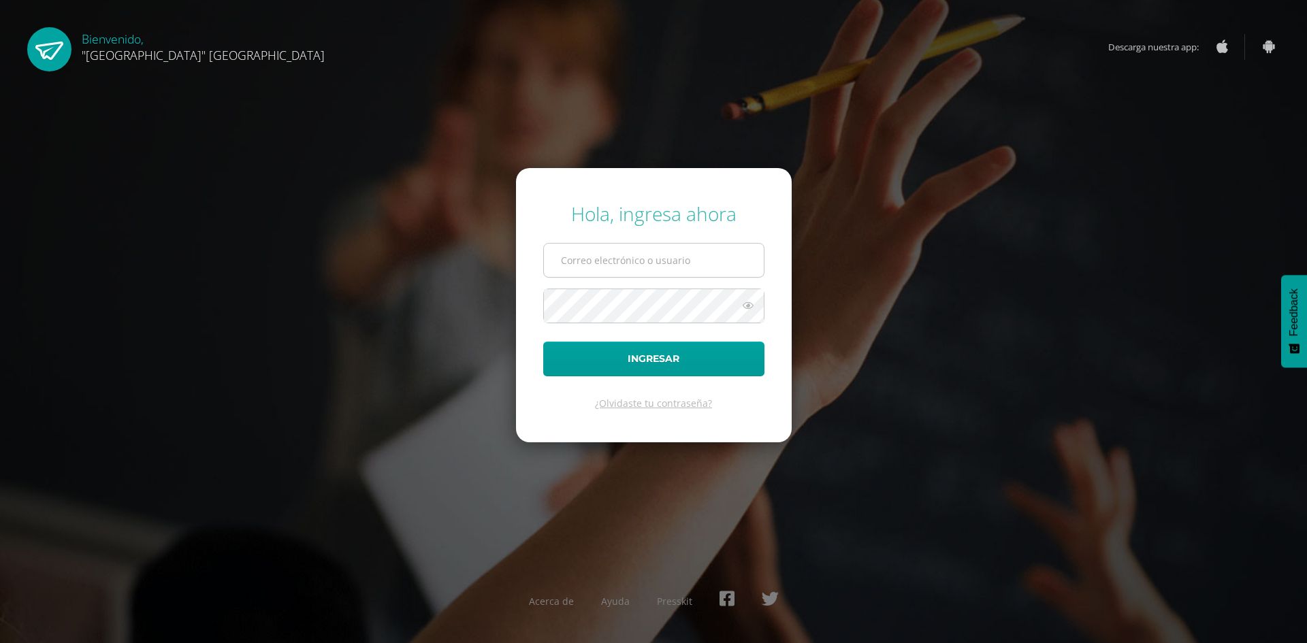
click at [705, 274] on input "text" at bounding box center [654, 260] width 220 height 33
type input "julio@lasallechiquimula.edu.gt"
click at [543, 342] on button "Ingresar" at bounding box center [653, 359] width 221 height 35
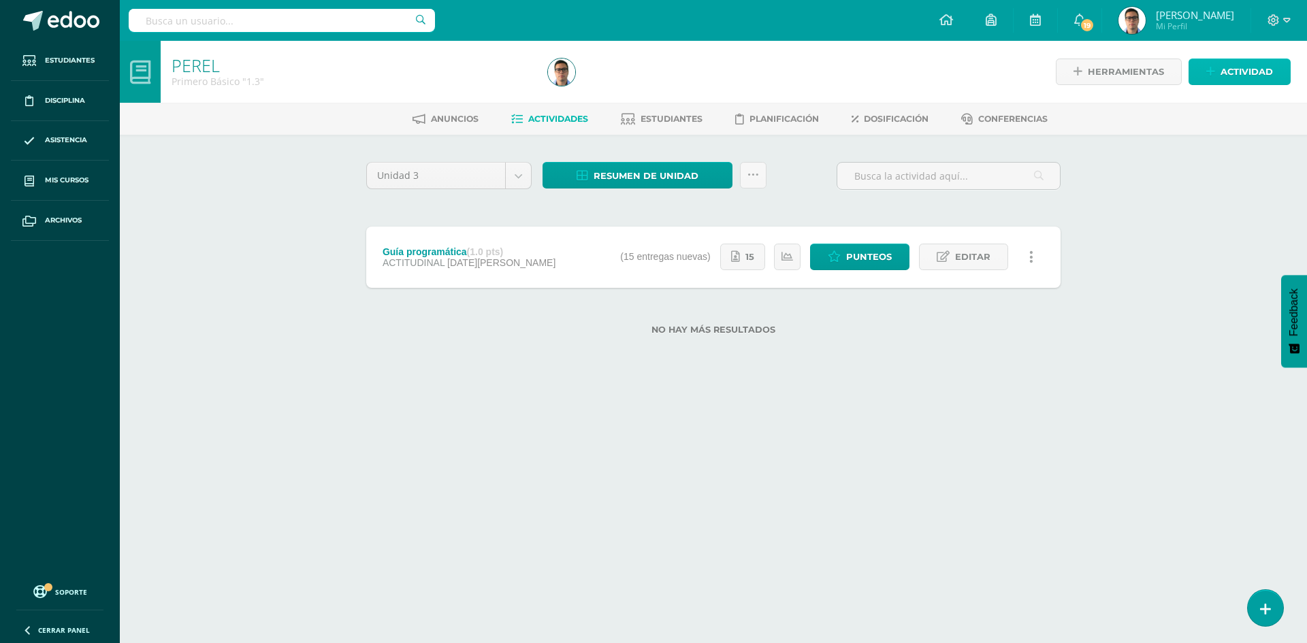
click at [1235, 78] on span "Actividad" at bounding box center [1246, 71] width 52 height 25
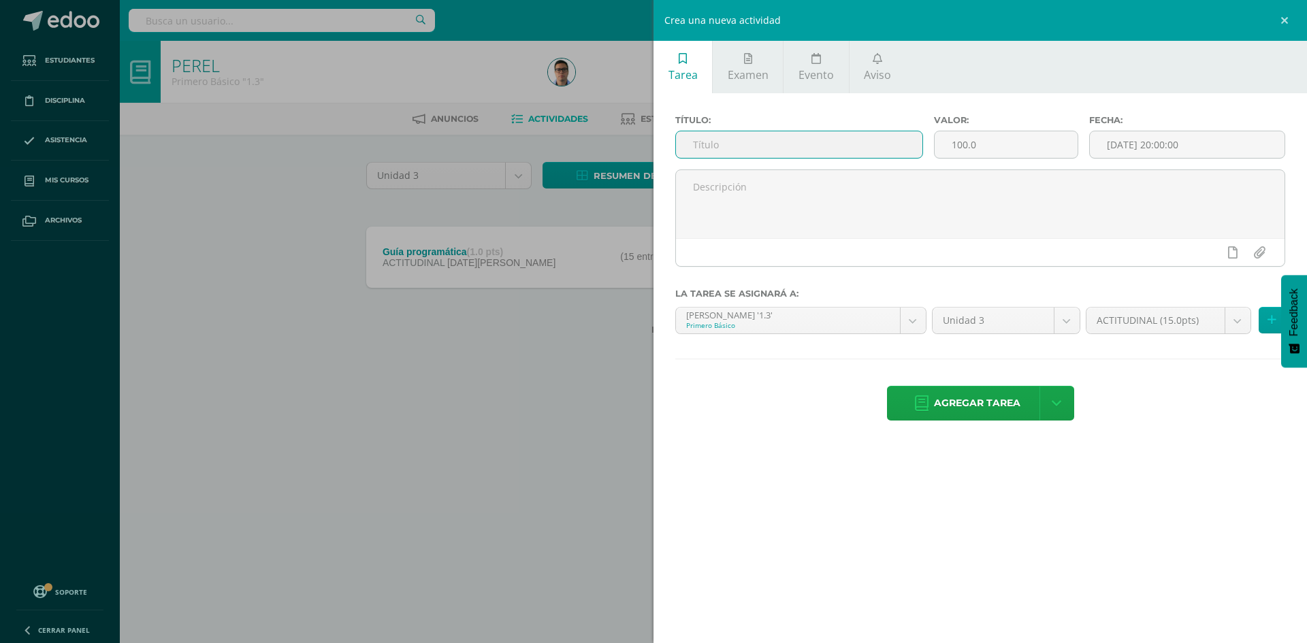
click at [843, 144] on input "text" at bounding box center [799, 144] width 246 height 27
type input "Carteles y exposiciones sobre advocaciones marianas"
drag, startPoint x: 998, startPoint y: 136, endPoint x: 916, endPoint y: 133, distance: 82.4
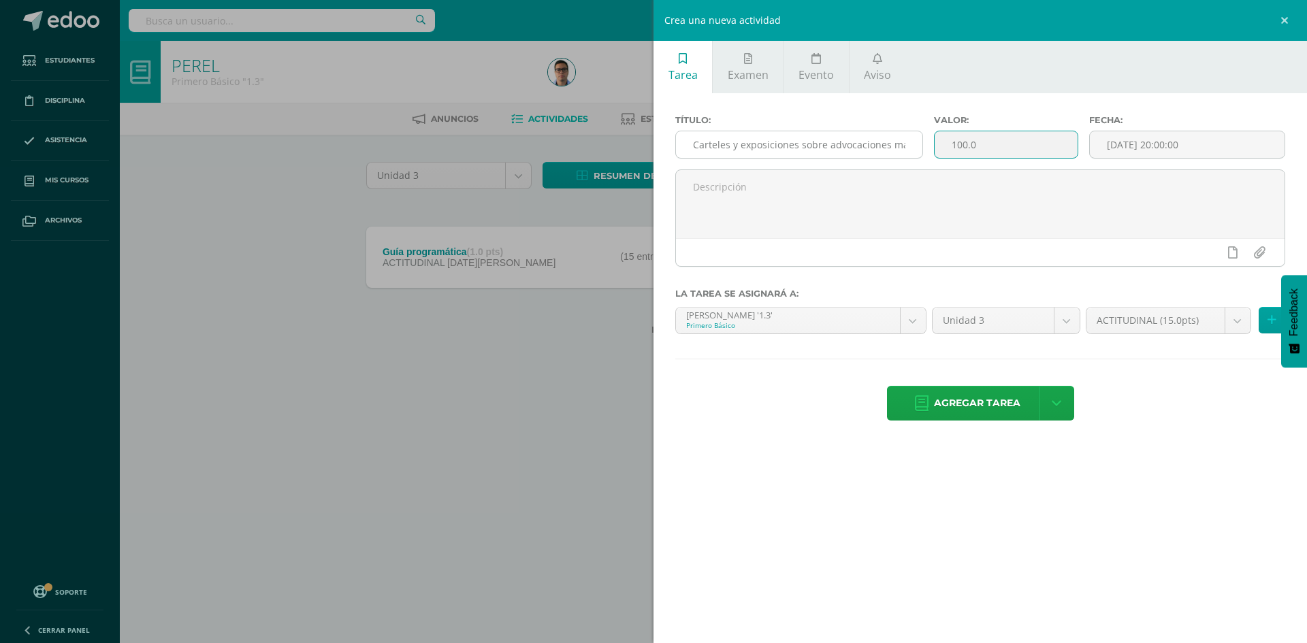
click at [916, 133] on div "Título: Carteles y exposiciones sobre advocaciones marianas Valor: 100.0 Fecha:…" at bounding box center [980, 142] width 621 height 54
type input "10"
click at [1214, 144] on input "[DATE] 20:00:00" at bounding box center [1187, 144] width 195 height 27
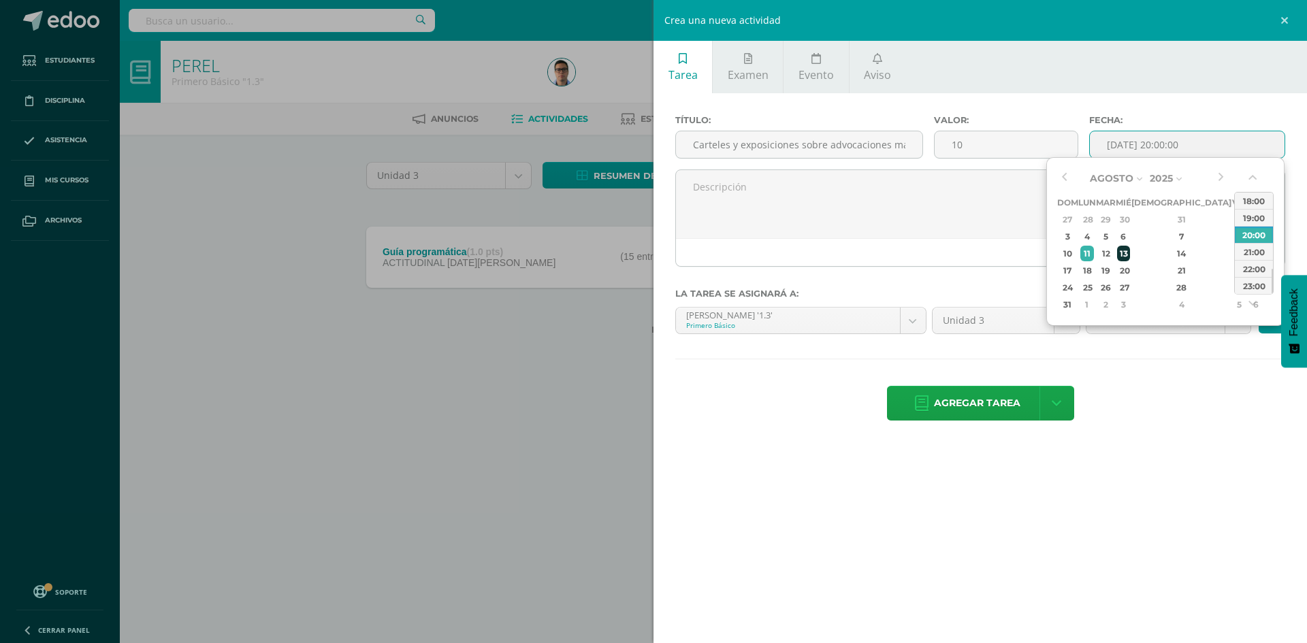
click at [1129, 248] on div "13" at bounding box center [1123, 254] width 12 height 16
type input "2025-08-13 20:00"
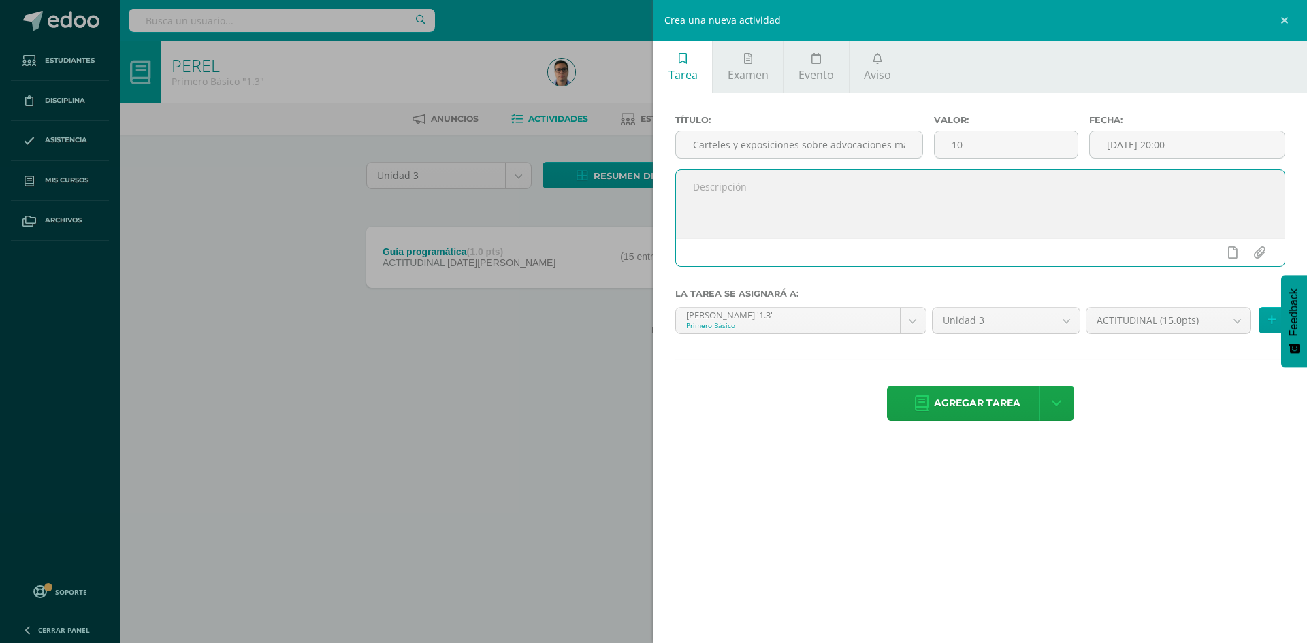
click at [965, 190] on textarea at bounding box center [980, 204] width 609 height 68
click at [1146, 304] on div "Título: Carteles y exposiciones sobre advocaciones marianas Valor: 10 Fecha: 20…" at bounding box center [979, 269] width 653 height 352
click at [1144, 320] on body "Hola Julio César, bienvenido a Edoo! Estudiantes Disciplina Asistencia Mis curs…" at bounding box center [653, 189] width 1307 height 378
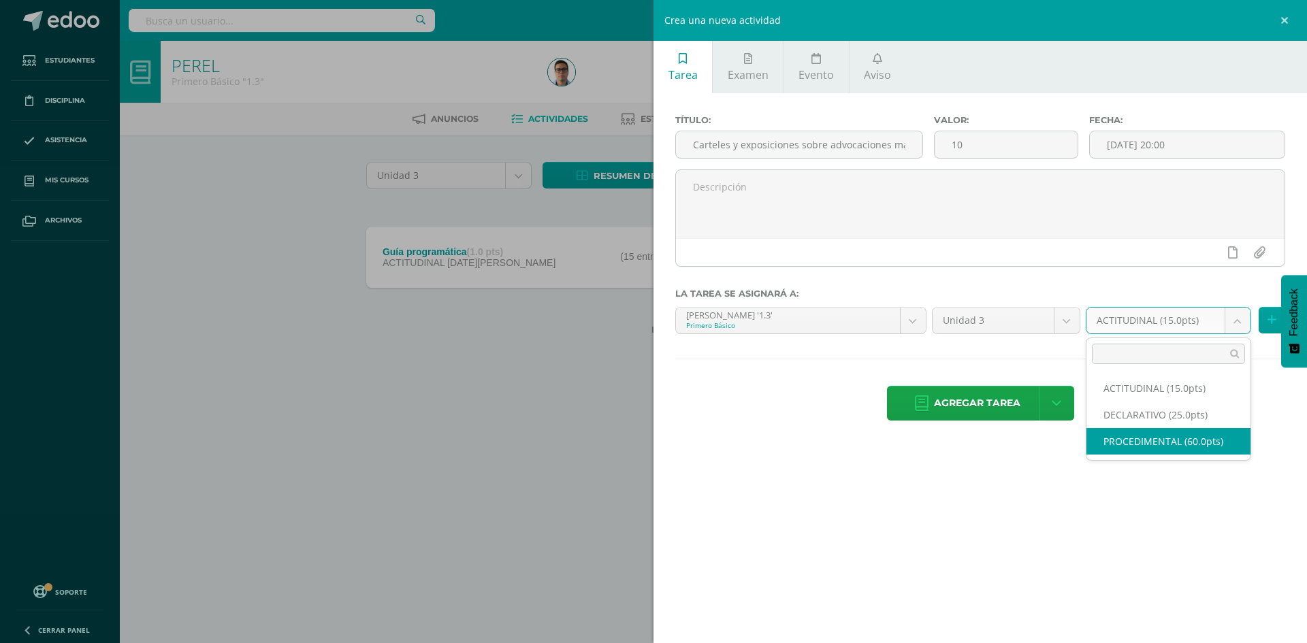
select select "32836"
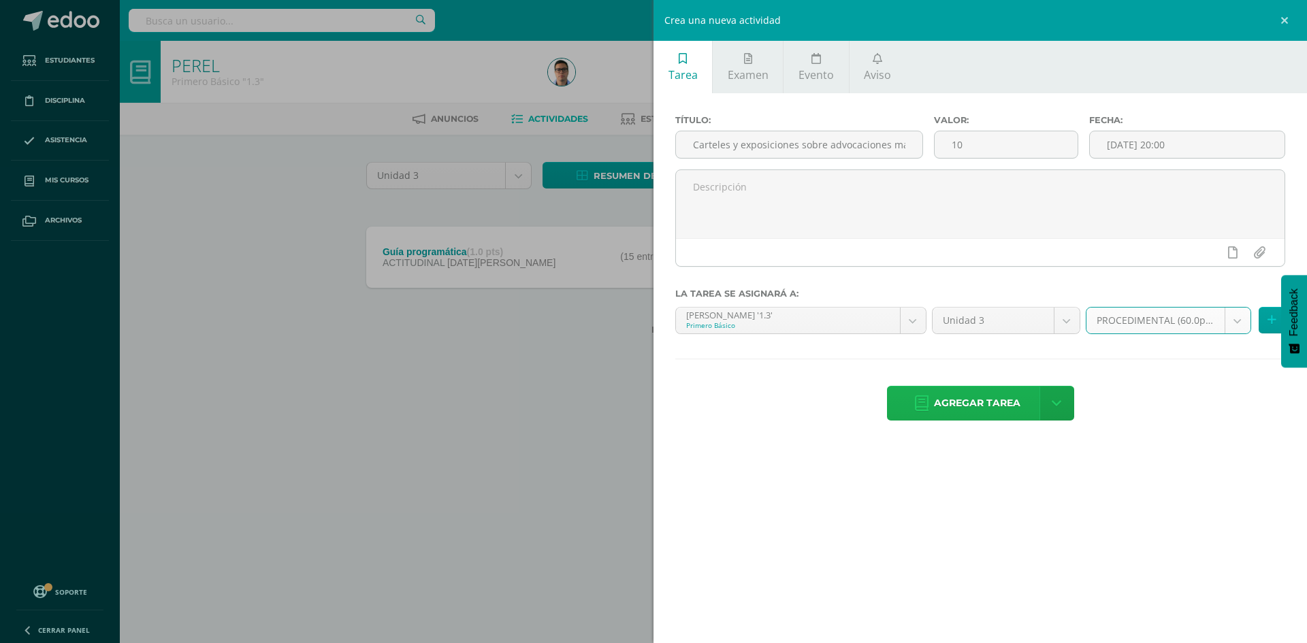
click at [1001, 400] on span "Agregar tarea" at bounding box center [977, 403] width 86 height 33
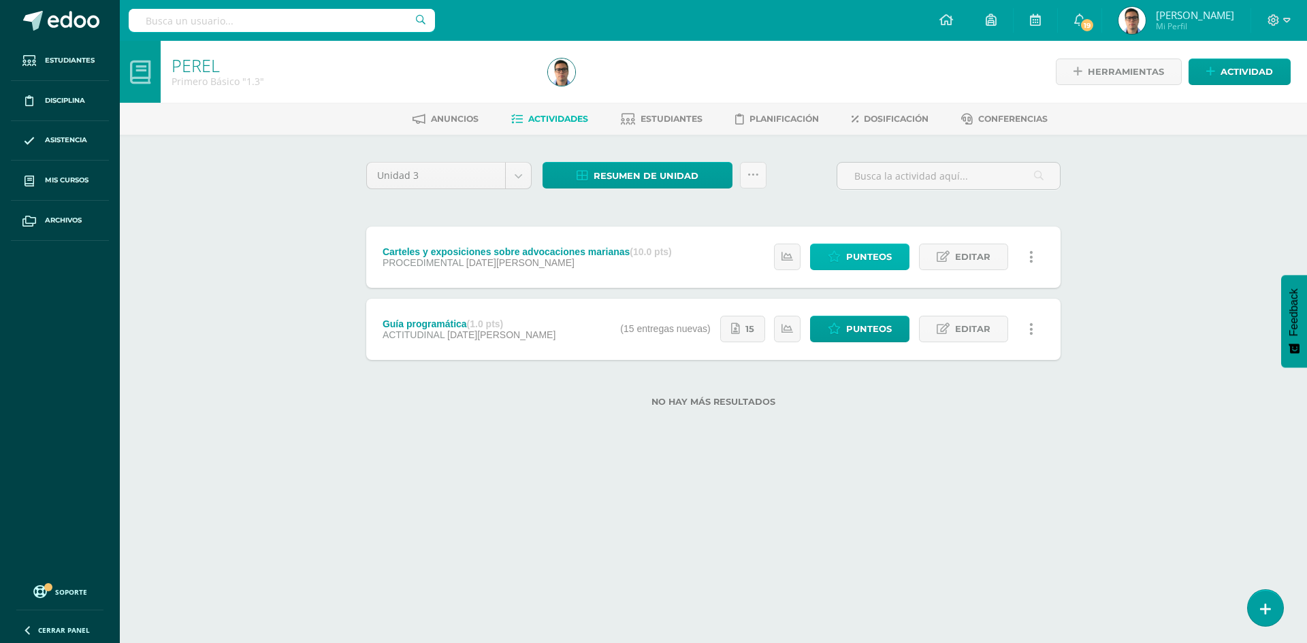
click at [830, 260] on icon at bounding box center [834, 257] width 13 height 12
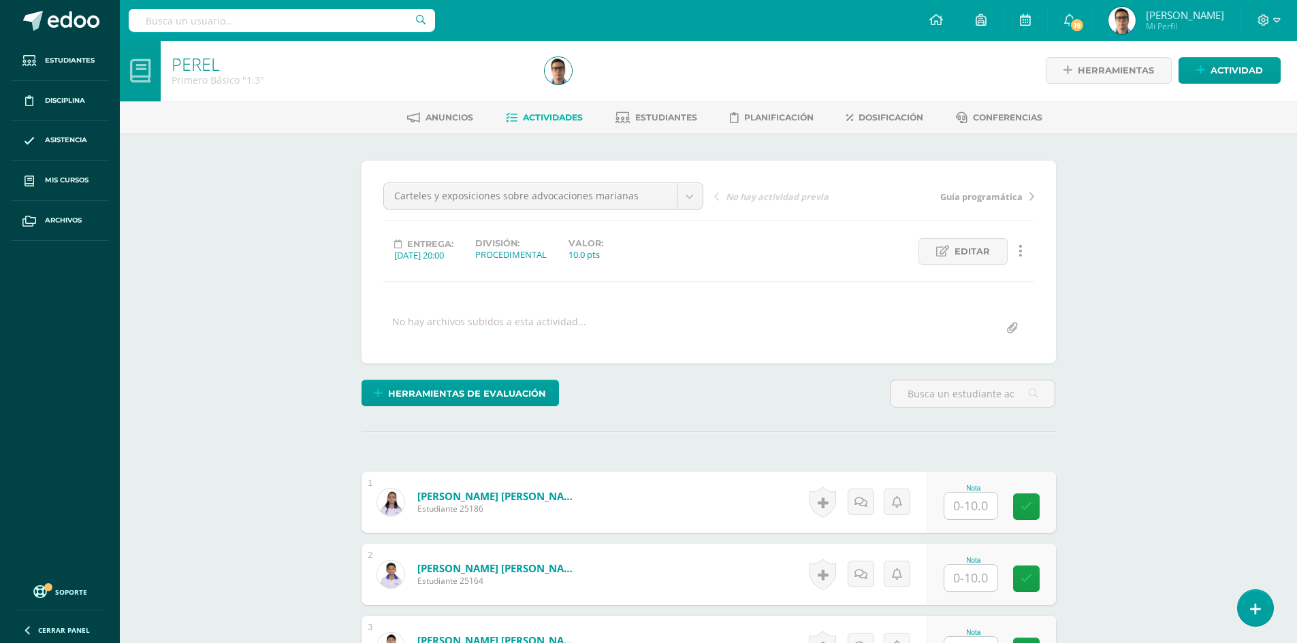
scroll to position [2, 0]
